Goal: Transaction & Acquisition: Obtain resource

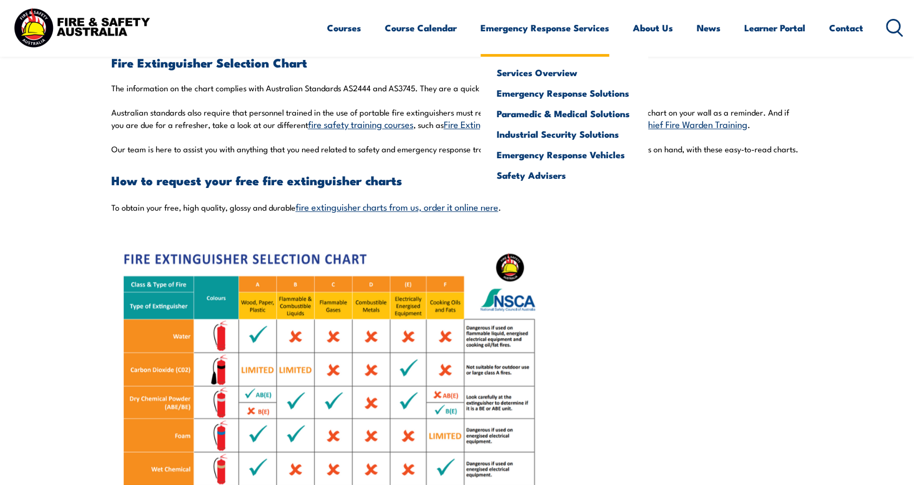
scroll to position [648, 0]
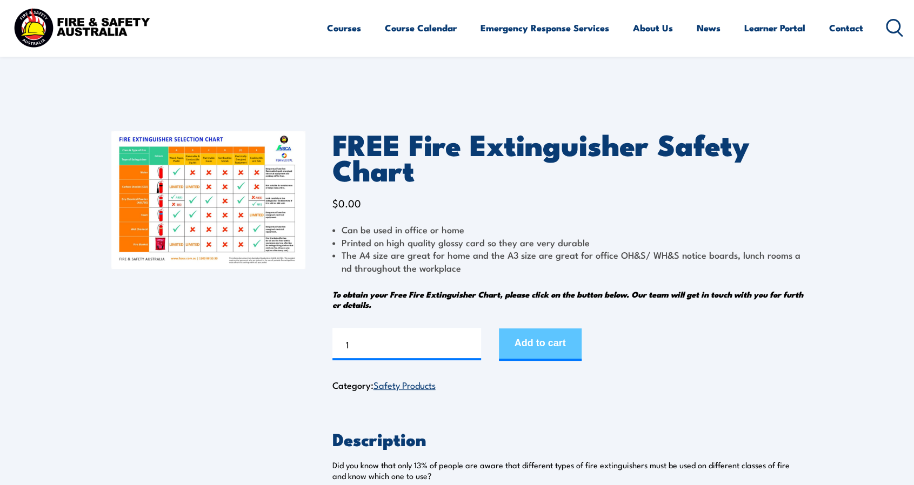
click at [562, 351] on button "Add to cart" at bounding box center [540, 344] width 83 height 32
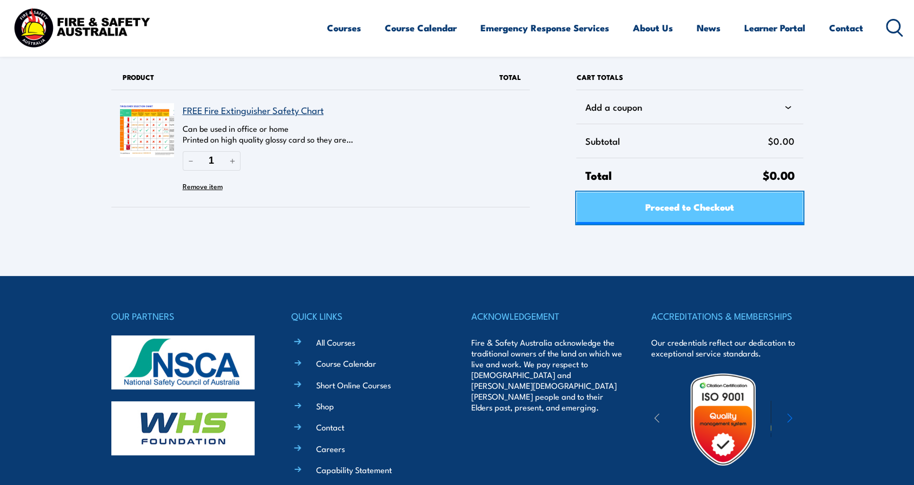
click at [649, 205] on span "Proceed to Checkout" at bounding box center [689, 206] width 89 height 29
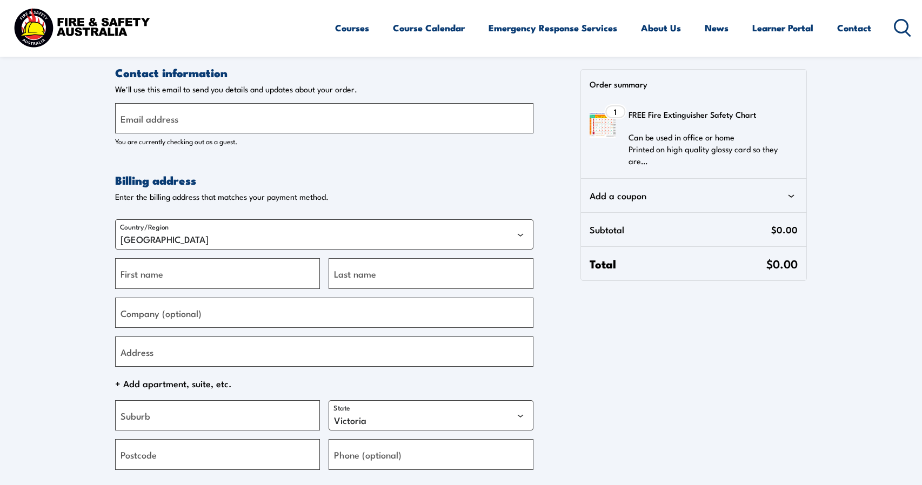
select select "VIC"
click at [164, 124] on label "Email address" at bounding box center [146, 118] width 58 height 15
click at [164, 124] on input "Email address" at bounding box center [320, 118] width 418 height 30
type input "[EMAIL_ADDRESS][DOMAIN_NAME]"
click at [151, 271] on label "First name" at bounding box center [138, 273] width 43 height 15
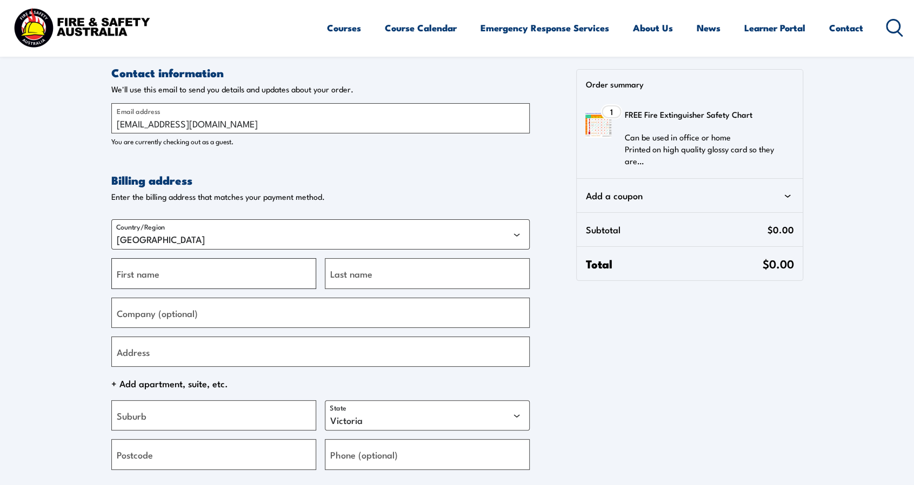
click at [151, 271] on input "First name" at bounding box center [213, 273] width 205 height 30
type input "Luke"
click at [361, 277] on label "Last name" at bounding box center [351, 273] width 42 height 15
click at [361, 277] on input "Last name" at bounding box center [427, 273] width 205 height 30
type input "Ranieri"
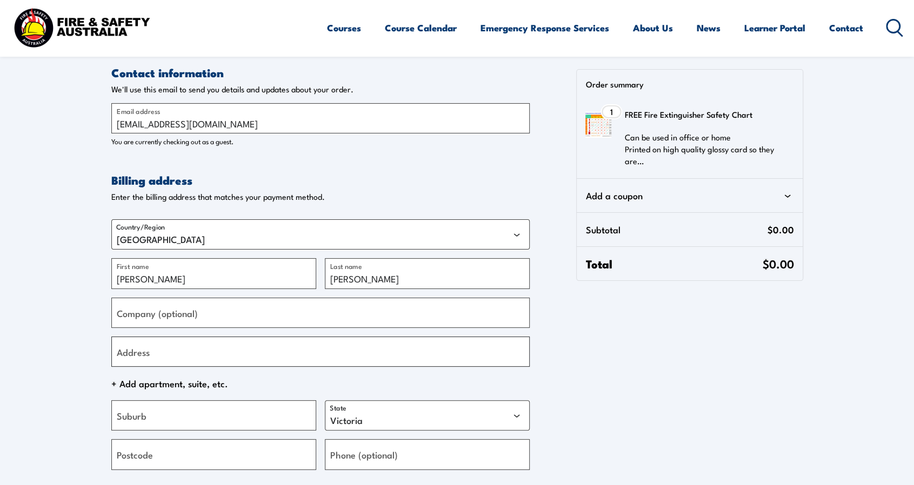
click at [186, 352] on input "Address" at bounding box center [320, 352] width 418 height 30
type input "[STREET_ADDRESS][PERSON_NAME]"
type input "North Richmond"
select select "NSW"
type input "2754"
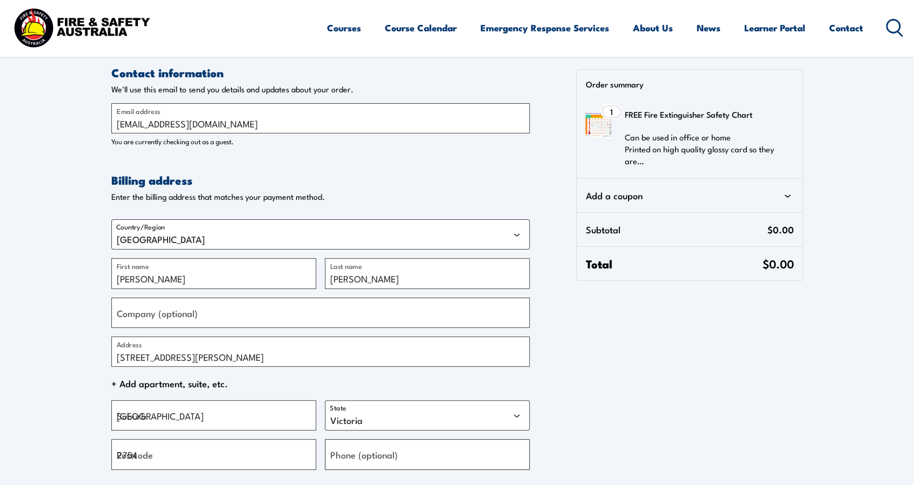
type input "[PHONE_NUMBER]"
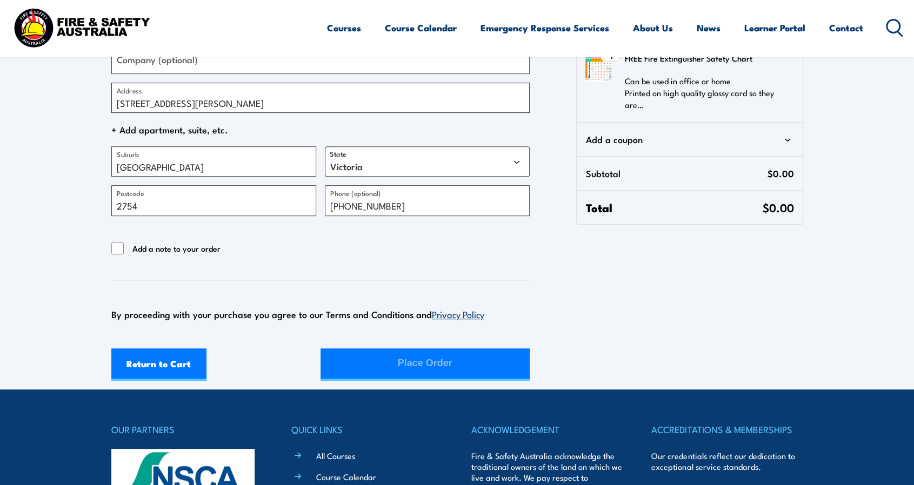
scroll to position [270, 0]
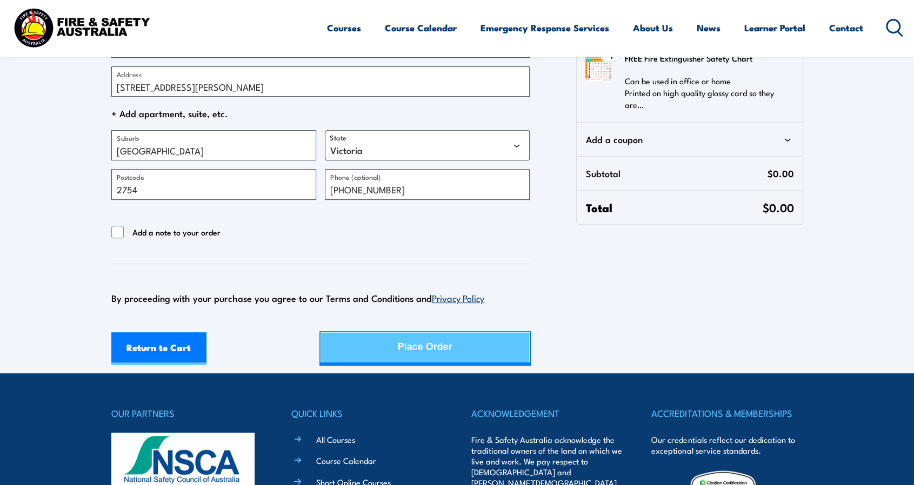
click at [379, 351] on button "Place Order" at bounding box center [424, 348] width 209 height 32
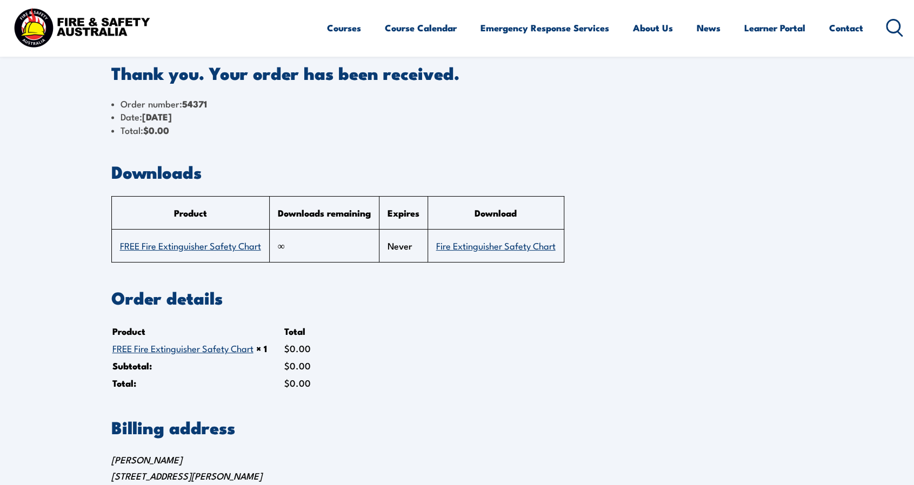
click at [501, 243] on link "Fire Extinguisher Safety Chart" at bounding box center [495, 245] width 119 height 13
